Goal: Information Seeking & Learning: Learn about a topic

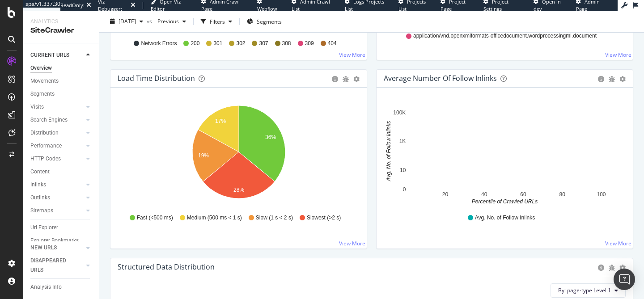
scroll to position [641, 0]
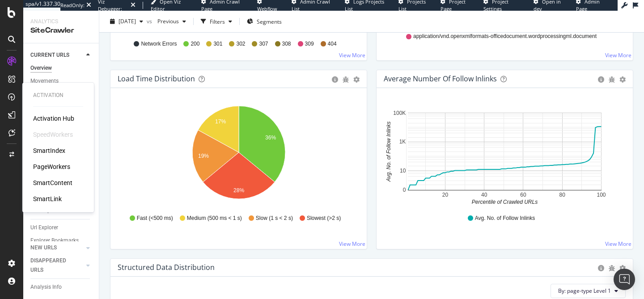
click at [58, 166] on div "PageWorkers" at bounding box center [51, 166] width 37 height 9
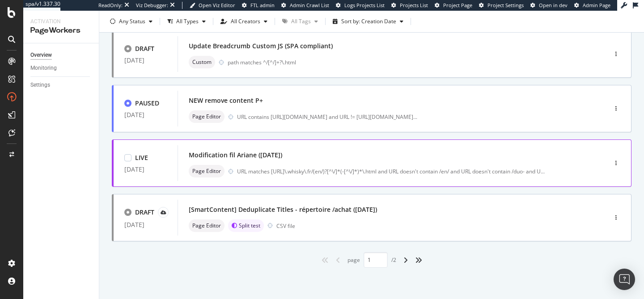
scroll to position [387, 0]
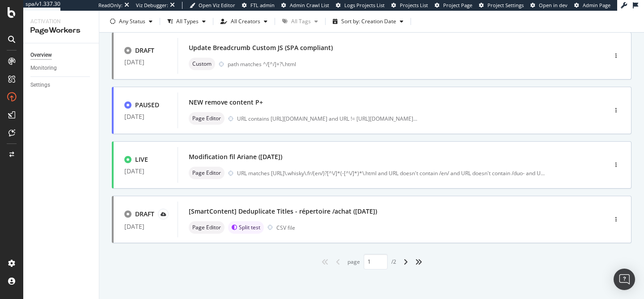
click at [402, 263] on div "angle-right" at bounding box center [406, 262] width 12 height 14
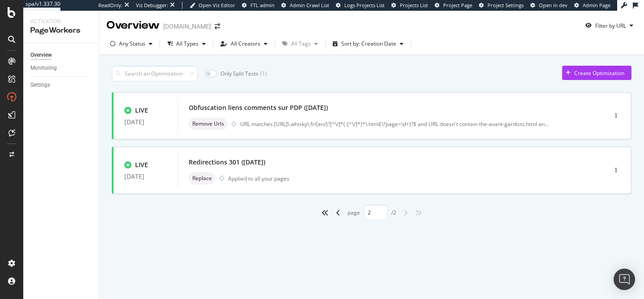
scroll to position [0, 0]
click at [337, 214] on icon "angle-left" at bounding box center [338, 212] width 4 height 7
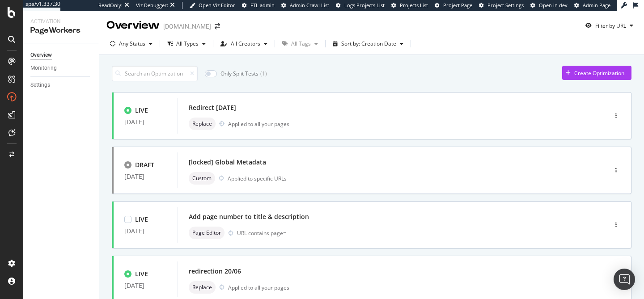
type input "1"
click at [186, 47] on div "All Types" at bounding box center [187, 43] width 22 height 5
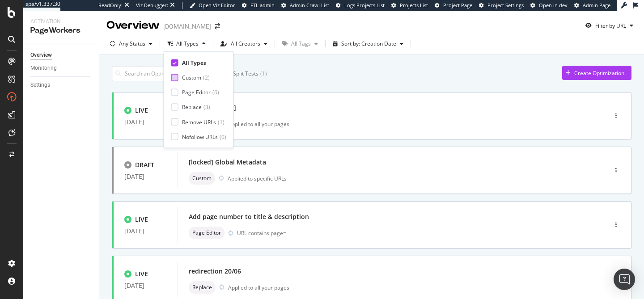
click at [184, 78] on div "Custom" at bounding box center [191, 78] width 19 height 8
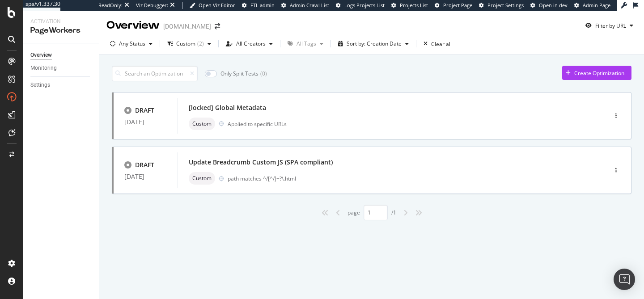
click at [299, 77] on div "Only Split Tests ( 0 ) Create Optimization" at bounding box center [372, 74] width 520 height 16
click at [302, 172] on div "Custom path matches ^/[^/]+?\.html" at bounding box center [379, 178] width 380 height 13
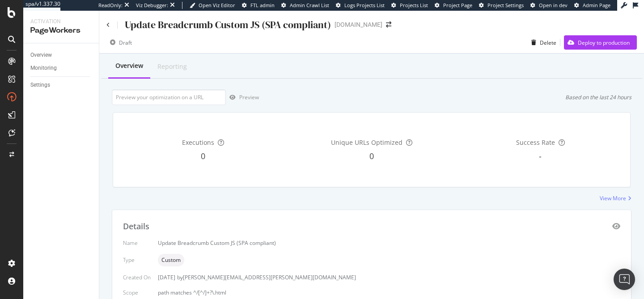
scroll to position [55, 0]
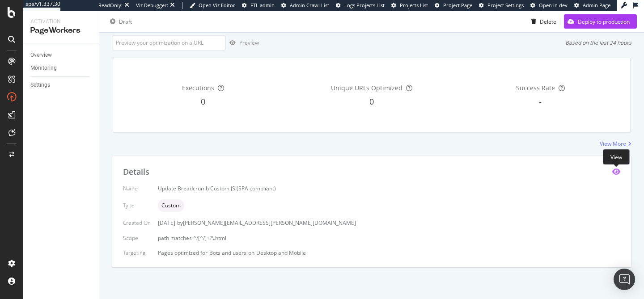
click at [617, 174] on icon "eye" at bounding box center [616, 171] width 8 height 7
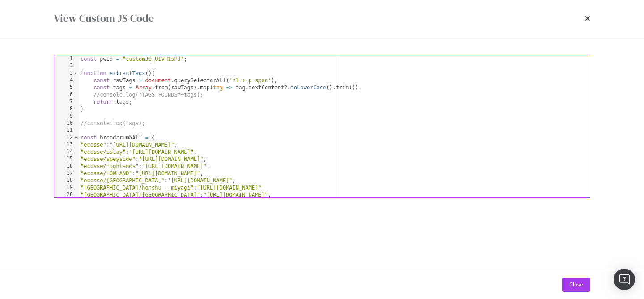
click at [151, 145] on div "const pwId = "customJS_UIVH1sPJ" ; function extractTags ( ) { const rawTags = d…" at bounding box center [334, 133] width 511 height 156
type textarea ""ecosse":"[URL][DOMAIN_NAME]","
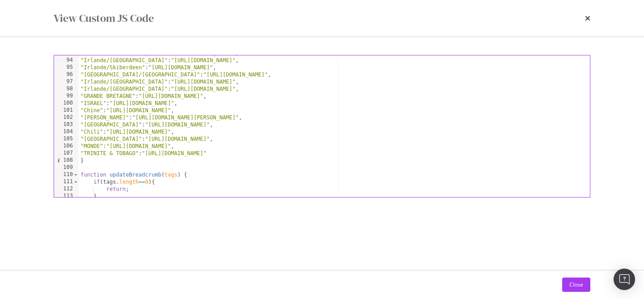
scroll to position [671, 0]
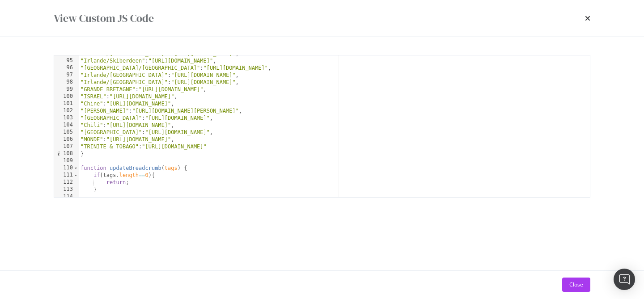
click at [584, 23] on div "View Custom JS Code" at bounding box center [322, 18] width 537 height 15
click at [586, 17] on icon "times" at bounding box center [587, 18] width 5 height 7
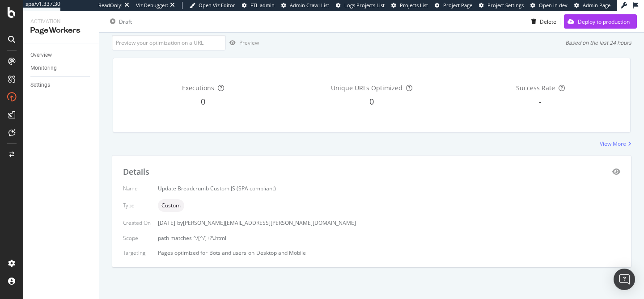
scroll to position [0, 0]
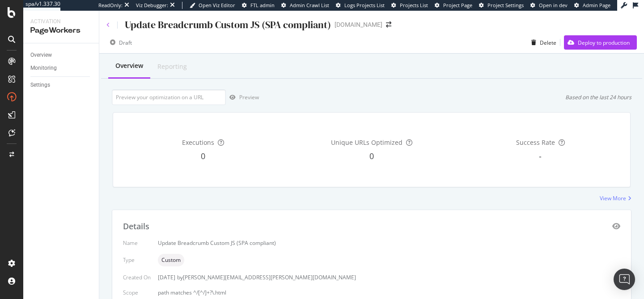
click at [106, 24] on icon at bounding box center [108, 24] width 4 height 5
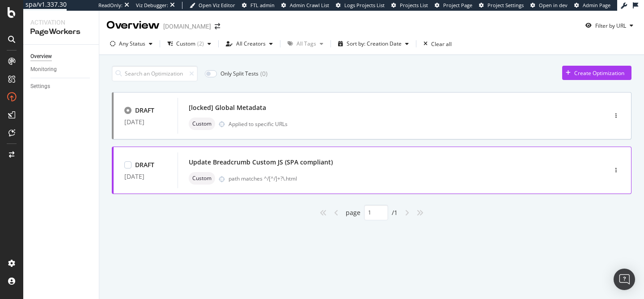
click at [275, 164] on div "Update Breadcrumb Custom JS (SPA compliant)" at bounding box center [261, 162] width 144 height 9
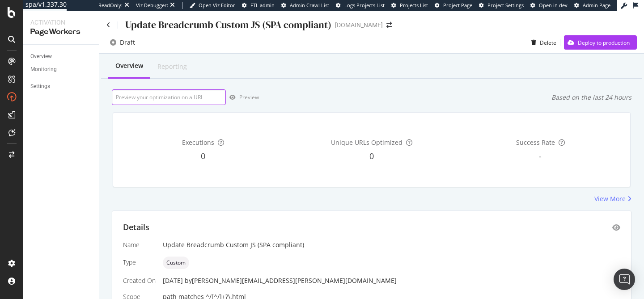
click at [190, 94] on input "url" at bounding box center [169, 97] width 114 height 16
paste input "https://www.whisky.fr/dalmore-12-ans.html"
type input "https://www.whisky.fr/dalmore-12-ans.html"
click at [242, 101] on div "Preview" at bounding box center [249, 97] width 20 height 8
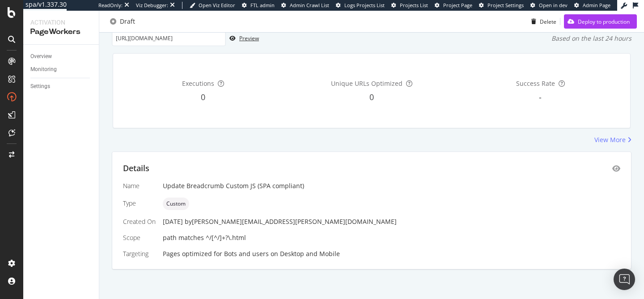
scroll to position [61, 0]
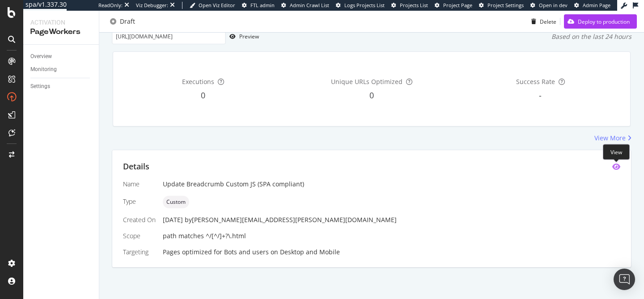
click at [614, 168] on icon "eye" at bounding box center [616, 166] width 8 height 7
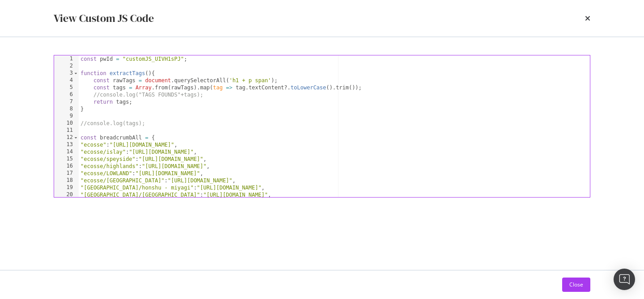
click at [219, 171] on div "const pwId = "customJS_UIVH1sPJ" ; function extractTags ( ) { const rawTags = d…" at bounding box center [334, 133] width 511 height 156
type textarea ""ecosse/LOWLAND":"https://www.whisky.fr/pays-d-origine/ecosse/lowland.html","
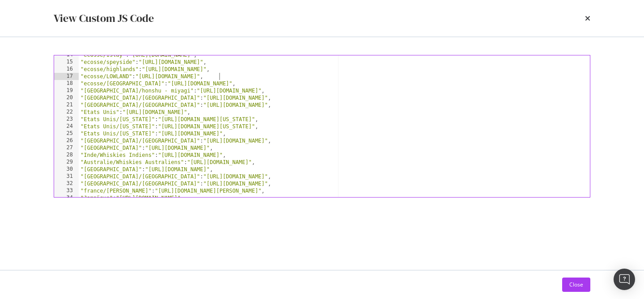
scroll to position [97, 0]
click at [589, 16] on icon "times" at bounding box center [587, 18] width 5 height 7
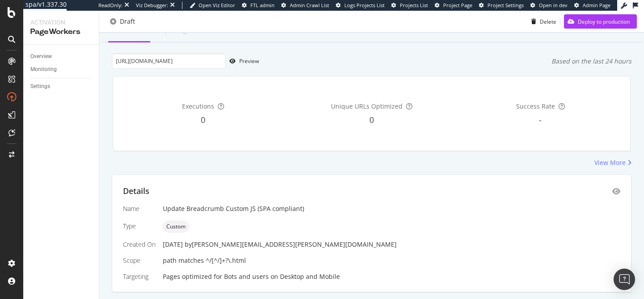
scroll to position [0, 0]
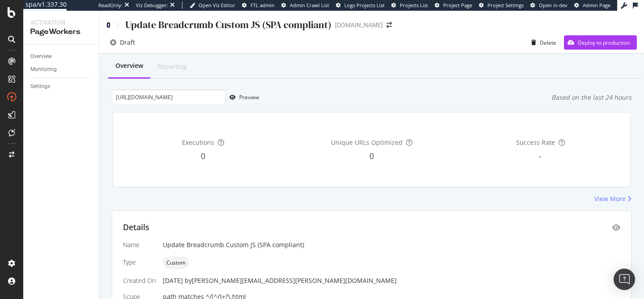
click at [106, 23] on icon at bounding box center [108, 25] width 4 height 6
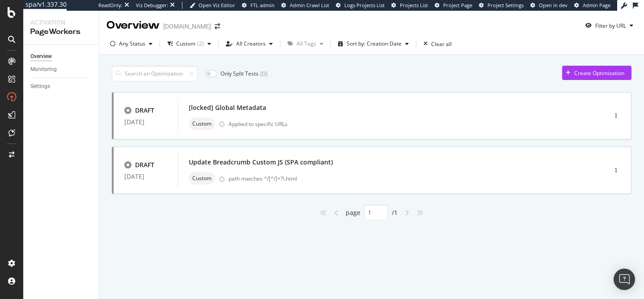
click at [332, 79] on div "Only Split Tests ( 0 ) Create Optimization" at bounding box center [372, 74] width 520 height 16
click at [39, 55] on div "Overview" at bounding box center [40, 56] width 21 height 9
click at [193, 48] on div "Custom ( 2 )" at bounding box center [189, 43] width 51 height 13
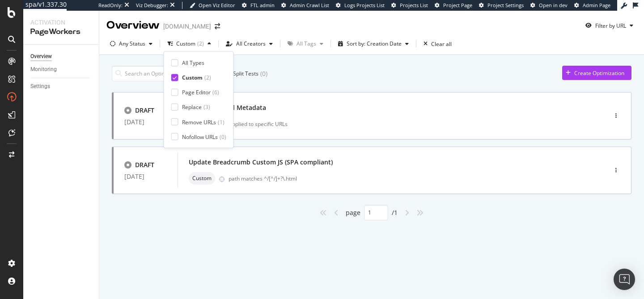
click at [179, 77] on div "Custom ( 2 )" at bounding box center [198, 78] width 55 height 8
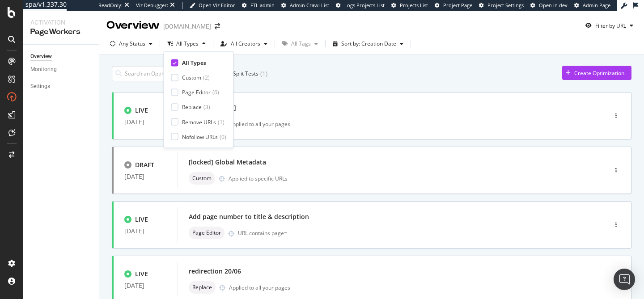
click at [299, 73] on div "Only Split Tests ( 1 ) Create Optimization" at bounding box center [372, 74] width 520 height 16
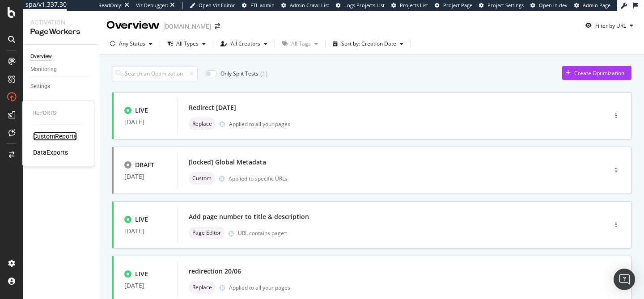
click at [45, 135] on div "CustomReports" at bounding box center [55, 136] width 44 height 9
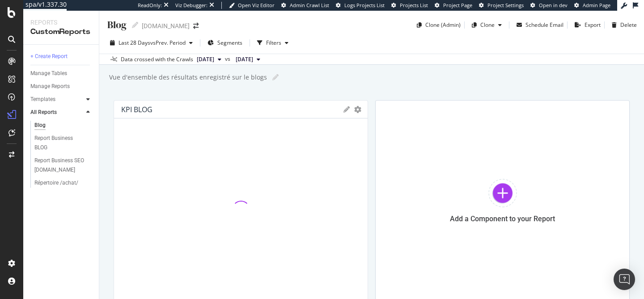
click at [89, 101] on icon at bounding box center [88, 99] width 4 height 5
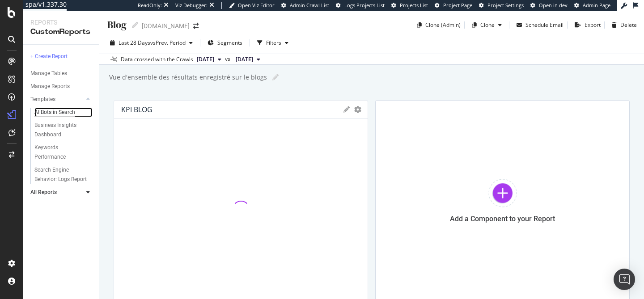
click at [70, 112] on div "AI Bots in Search" at bounding box center [54, 112] width 41 height 9
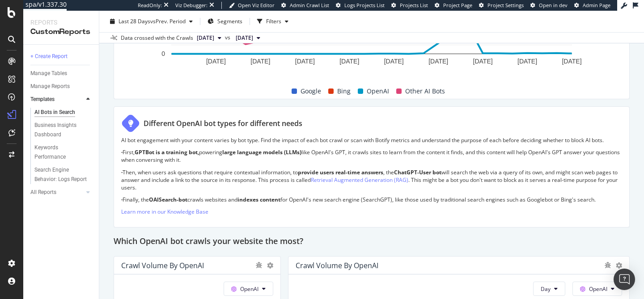
scroll to position [588, 0]
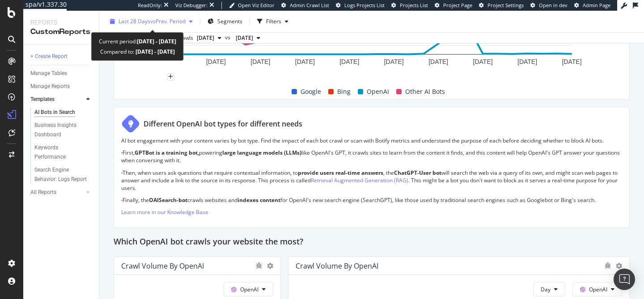
click at [156, 21] on span "vs Prev. Period" at bounding box center [167, 21] width 35 height 8
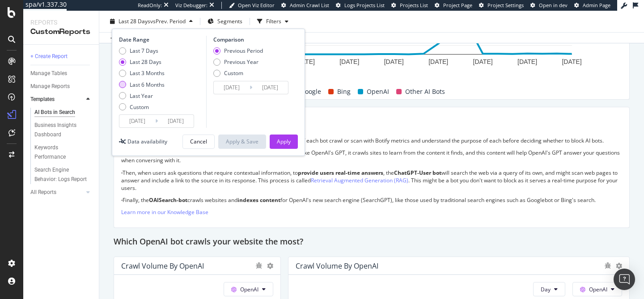
click at [147, 81] on div "Last 6 Months" at bounding box center [147, 85] width 35 height 8
type input "2025/03/16"
type input "2024/09/12"
type input "2025/03/15"
click at [232, 65] on div "Previous Year" at bounding box center [241, 62] width 34 height 8
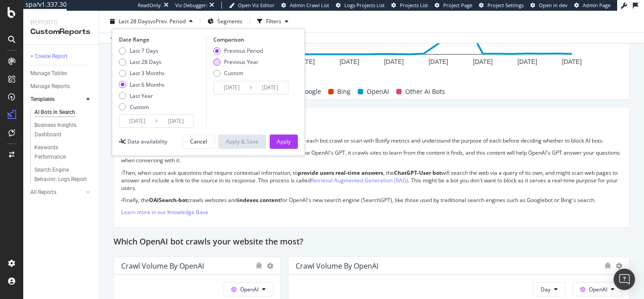
type input "2024/03/17"
type input "2024/09/16"
click at [277, 138] on div "Apply" at bounding box center [284, 142] width 14 height 8
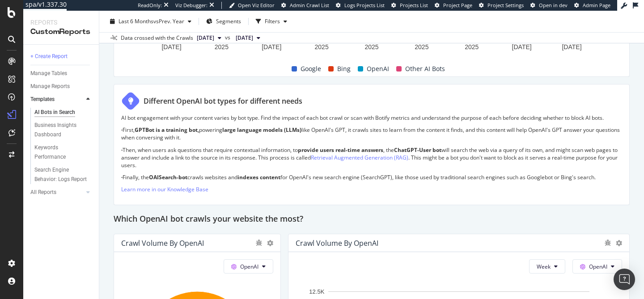
scroll to position [610, 0]
drag, startPoint x: 404, startPoint y: 151, endPoint x: 434, endPoint y: 149, distance: 30.0
click at [435, 149] on strong "ChatGPT-User bot" at bounding box center [417, 151] width 47 height 8
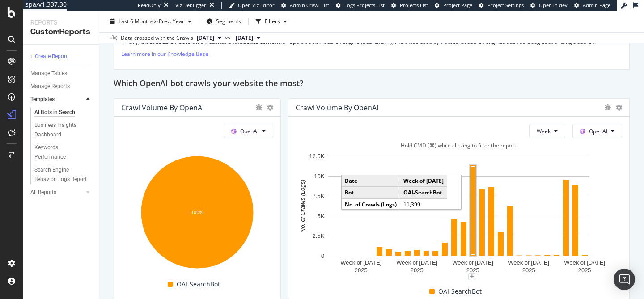
scroll to position [746, 0]
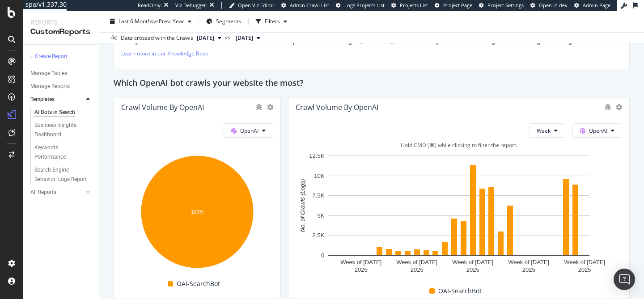
click at [283, 178] on div "This report shows AI bot interaction with your website and its impact on your o…" at bounding box center [372, 235] width 516 height 1762
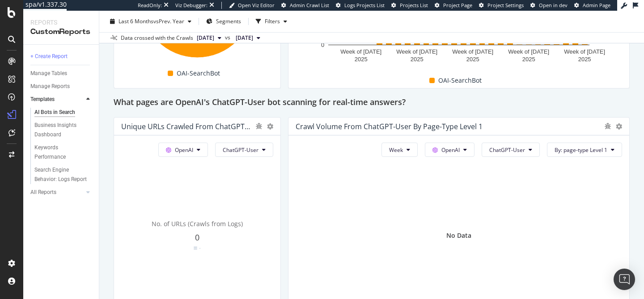
scroll to position [961, 0]
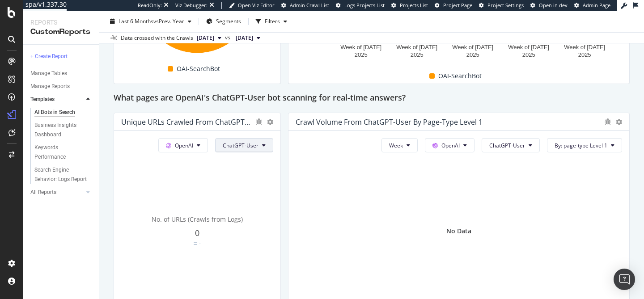
click at [246, 143] on span "ChatGPT-User" at bounding box center [241, 146] width 36 height 8
click at [280, 151] on div "Unique URLs Crawled from ChatGPT-User OpenAI ChatGPT-User No. of URLs (Crawls f…" at bounding box center [197, 213] width 167 height 201
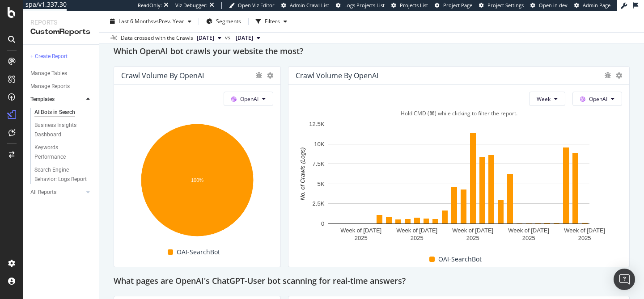
scroll to position [780, 0]
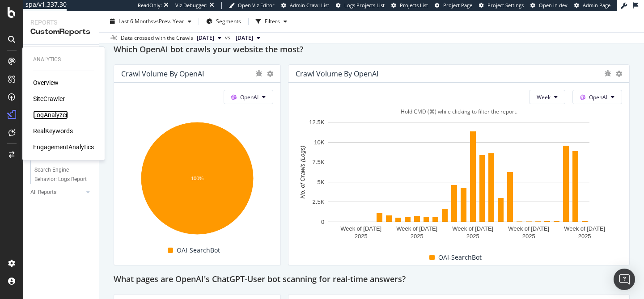
click at [47, 114] on div "LogAnalyzer" at bounding box center [50, 114] width 35 height 9
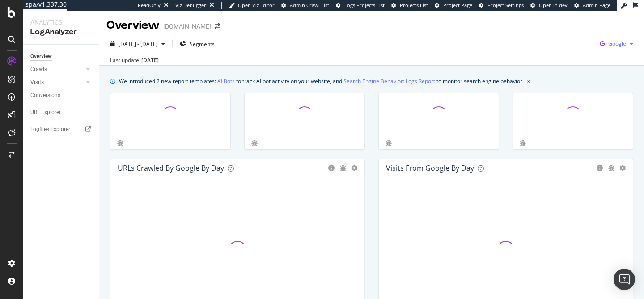
click at [611, 38] on div "Google" at bounding box center [616, 43] width 41 height 13
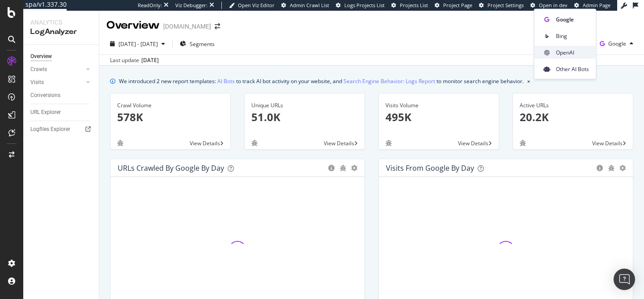
click at [566, 52] on span "OpenAI" at bounding box center [572, 52] width 33 height 8
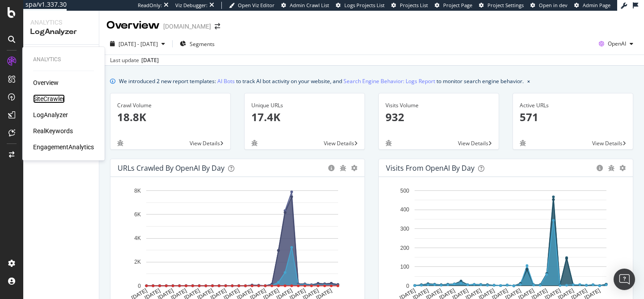
click at [53, 95] on div "SiteCrawler" at bounding box center [49, 98] width 32 height 9
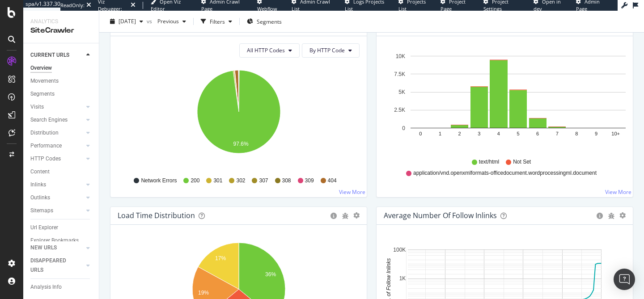
scroll to position [503, 0]
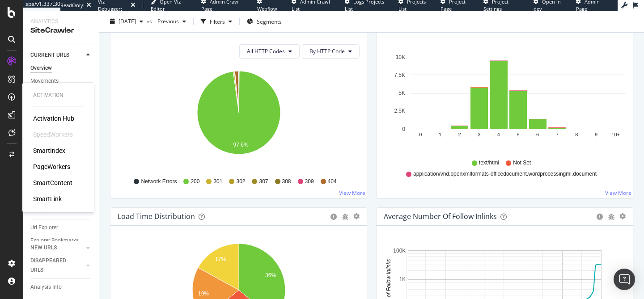
click at [47, 150] on div "SmartIndex" at bounding box center [49, 150] width 32 height 9
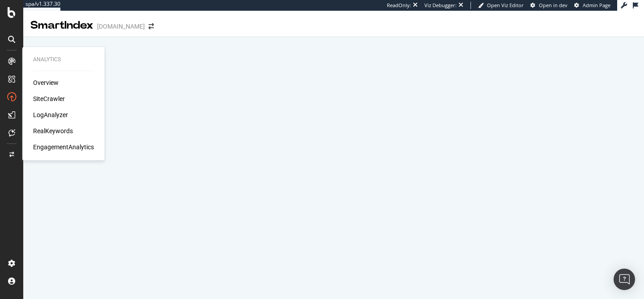
click at [49, 100] on div "SiteCrawler" at bounding box center [49, 98] width 32 height 9
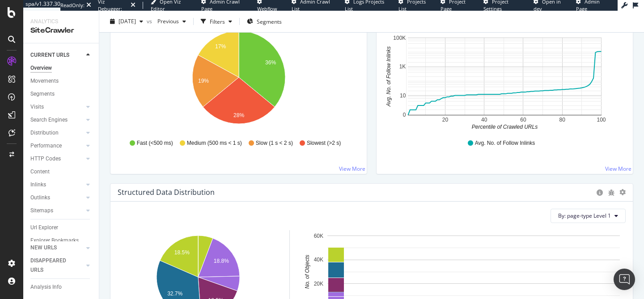
scroll to position [635, 0]
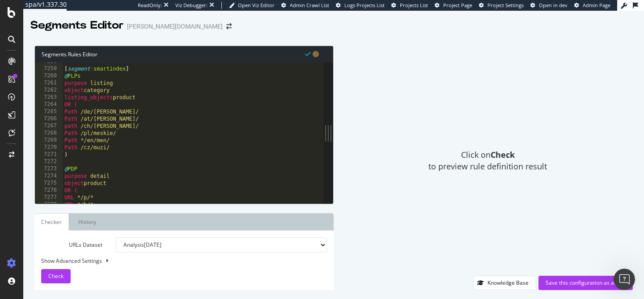
scroll to position [14513, 0]
